Goal: Information Seeking & Learning: Learn about a topic

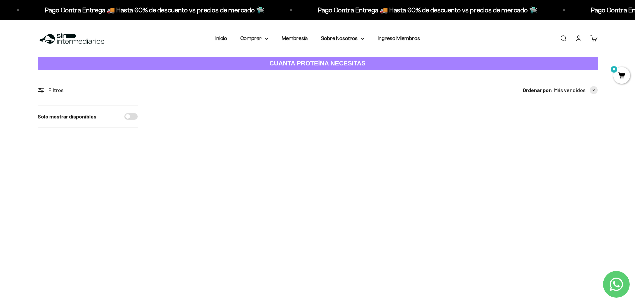
click at [180, 152] on img at bounding box center [195, 146] width 82 height 82
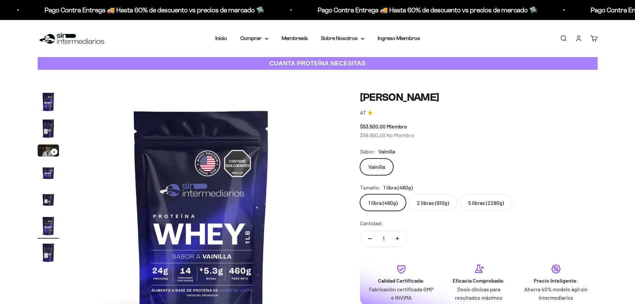
click at [46, 198] on img "Ir al artículo 5" at bounding box center [48, 198] width 21 height 21
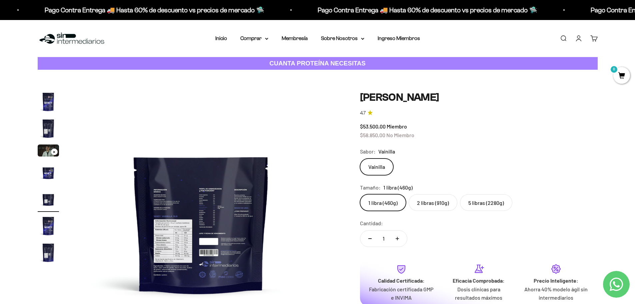
click at [191, 216] on img at bounding box center [201, 217] width 253 height 253
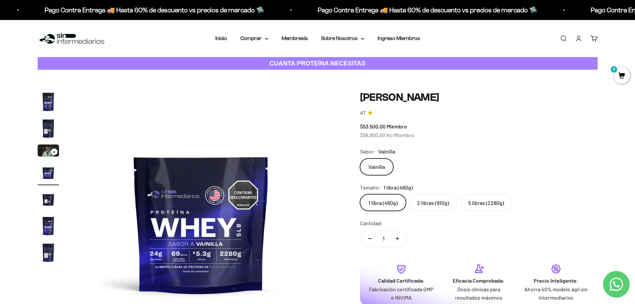
click at [49, 198] on img "Ir al artículo 5" at bounding box center [48, 198] width 21 height 21
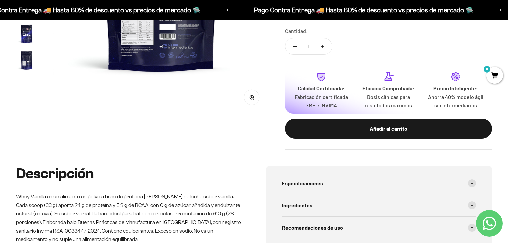
scroll to position [107, 0]
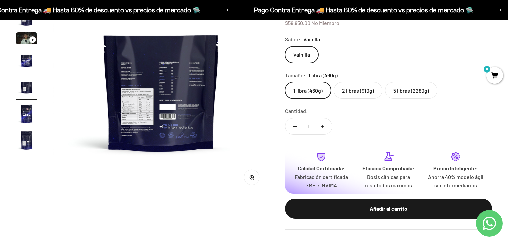
click at [168, 108] on img at bounding box center [161, 87] width 216 height 216
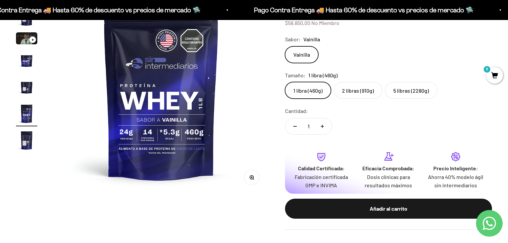
click at [168, 108] on img at bounding box center [161, 87] width 216 height 216
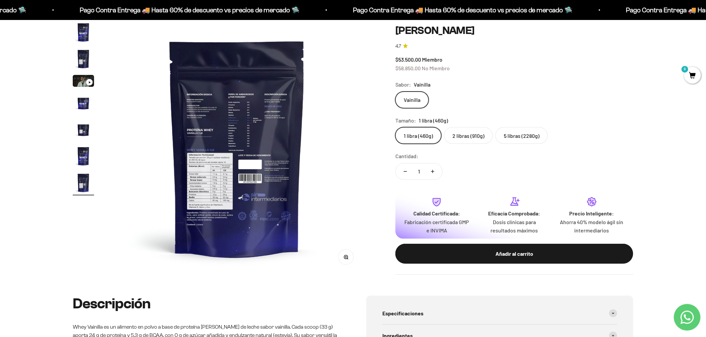
scroll to position [32, 0]
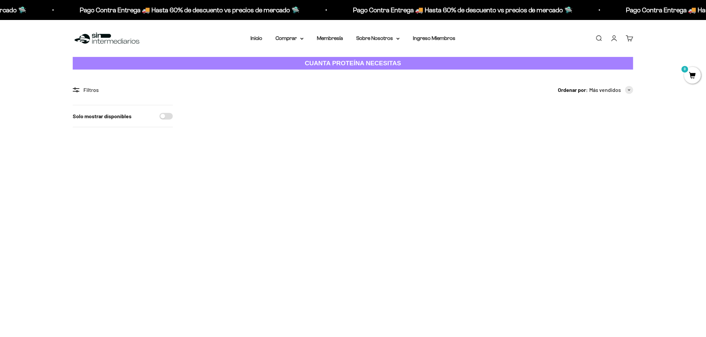
click at [410, 139] on img at bounding box center [410, 146] width 82 height 82
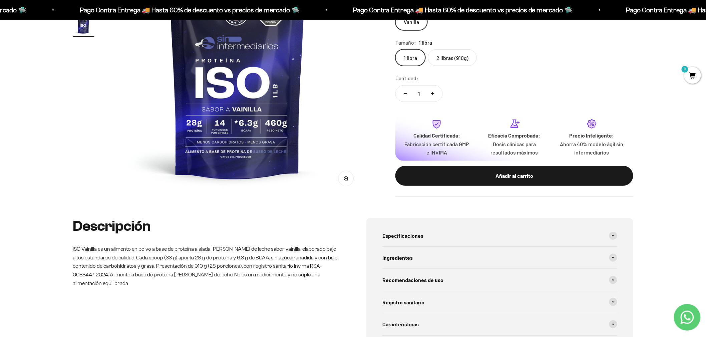
scroll to position [37, 0]
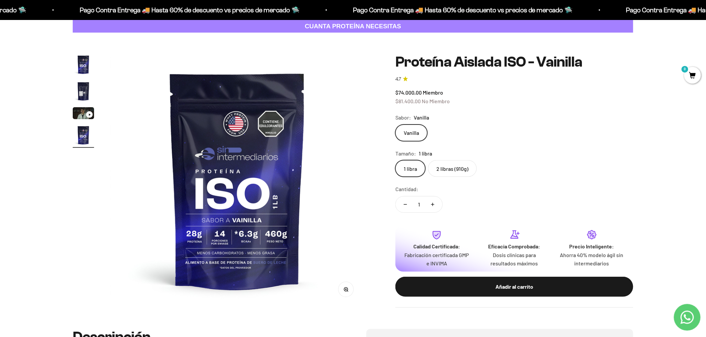
click at [84, 88] on img "Ir al artículo 2" at bounding box center [83, 91] width 21 height 21
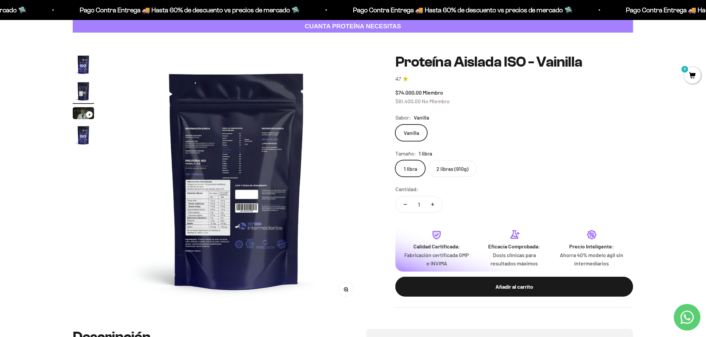
click at [197, 221] on img at bounding box center [236, 180] width 253 height 253
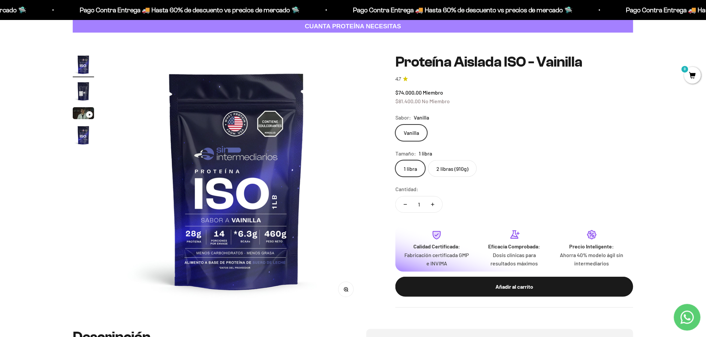
click at [78, 90] on img "Ir al artículo 2" at bounding box center [83, 91] width 21 height 21
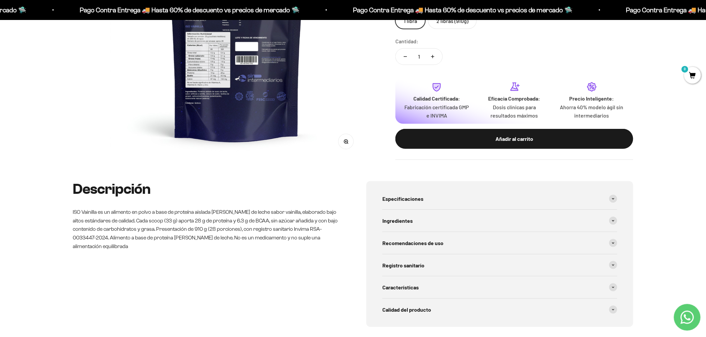
scroll to position [259, 0]
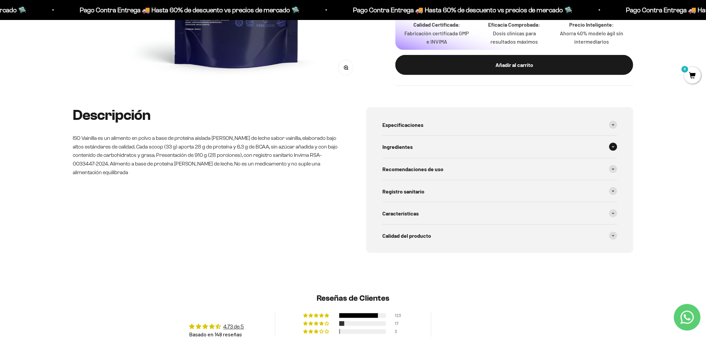
click at [401, 148] on span "Ingredientes" at bounding box center [397, 147] width 30 height 9
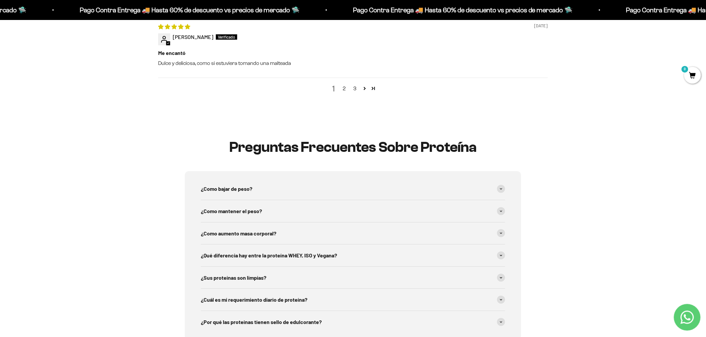
scroll to position [1037, 0]
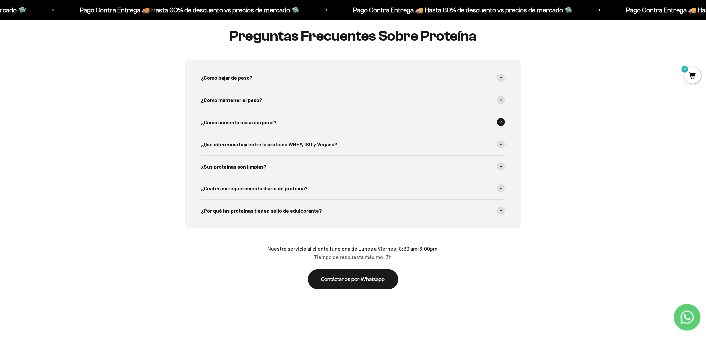
click at [258, 122] on span "¿Como aumento masa corporal?" at bounding box center [238, 122] width 75 height 9
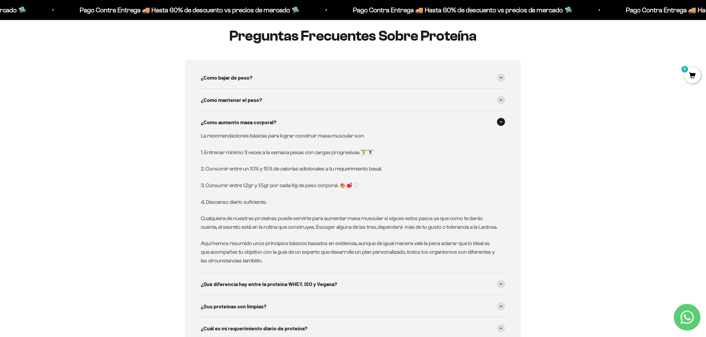
scroll to position [1148, 0]
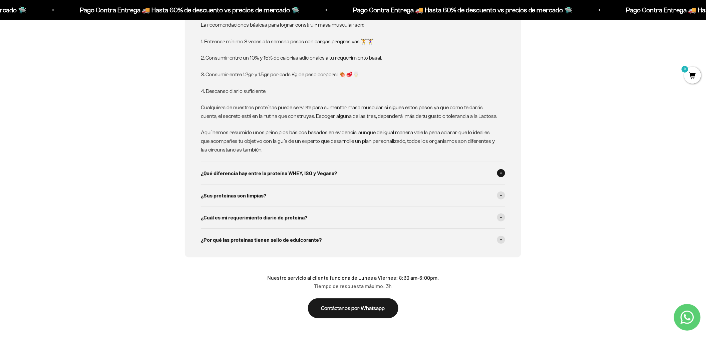
click at [323, 170] on span "¿Qué diferencia hay entre la proteína WHEY, ISO y Vegana?" at bounding box center [269, 173] width 136 height 9
